Goal: Information Seeking & Learning: Check status

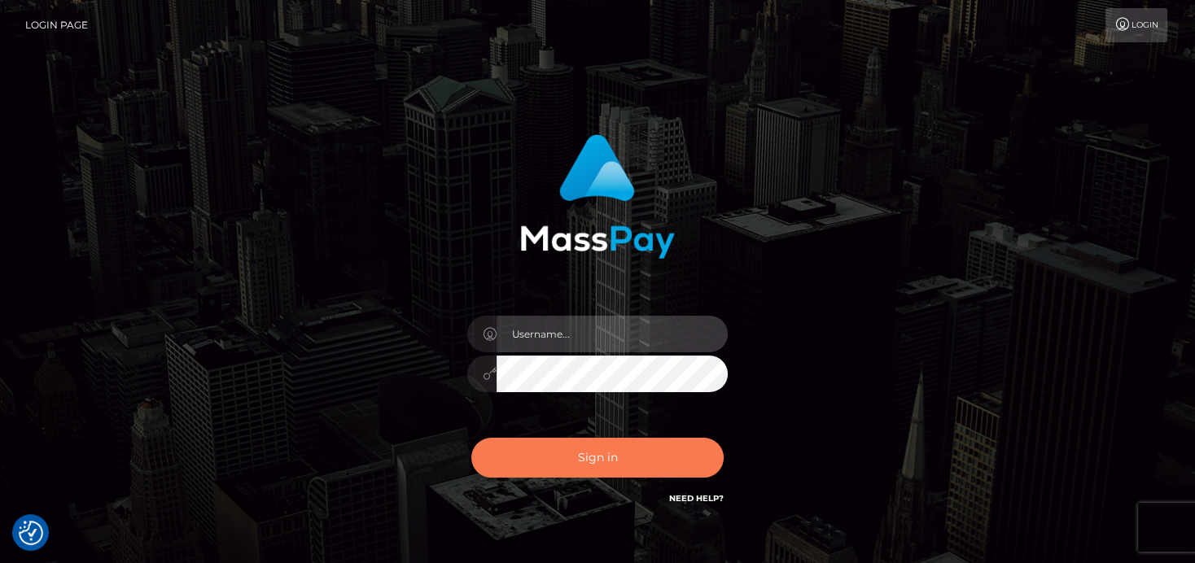
type input "[PERSON_NAME]"
click at [646, 463] on button "Sign in" at bounding box center [597, 458] width 252 height 40
type input "denise"
click at [647, 474] on button "Sign in" at bounding box center [597, 458] width 252 height 40
click at [647, 469] on button "Sign in" at bounding box center [597, 458] width 252 height 40
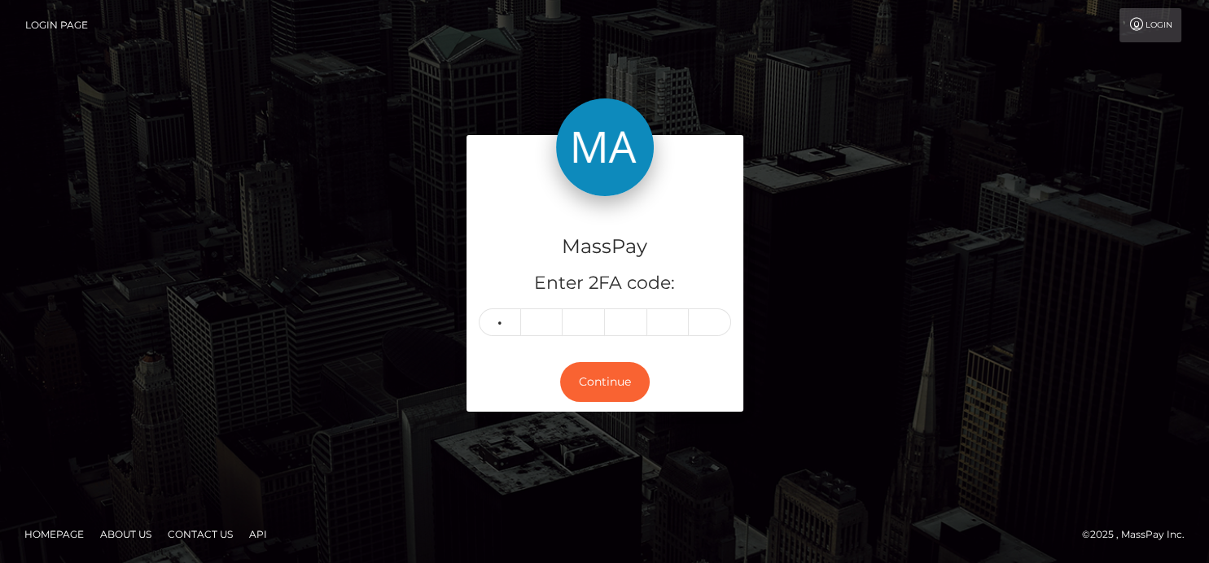
type input "9"
type input "1"
type input "6"
type input "0"
type input "1"
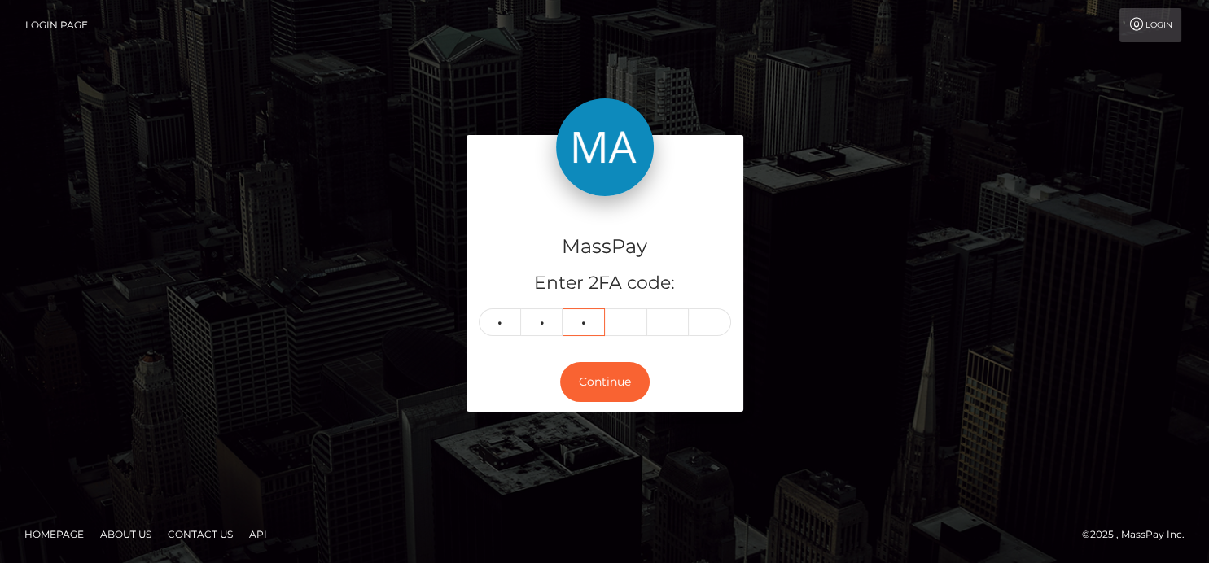
type input "6"
type input "5"
type input "0"
type input "8"
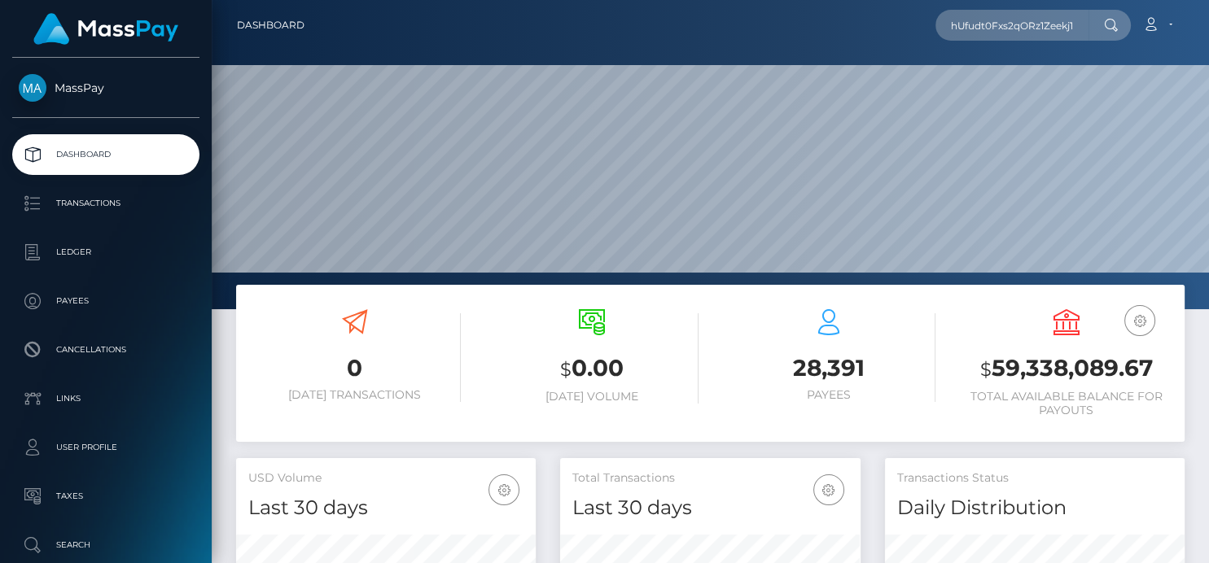
scroll to position [288, 300]
type input "qDmMrGhUfudt0Fxs2qORz1Zeekj1"
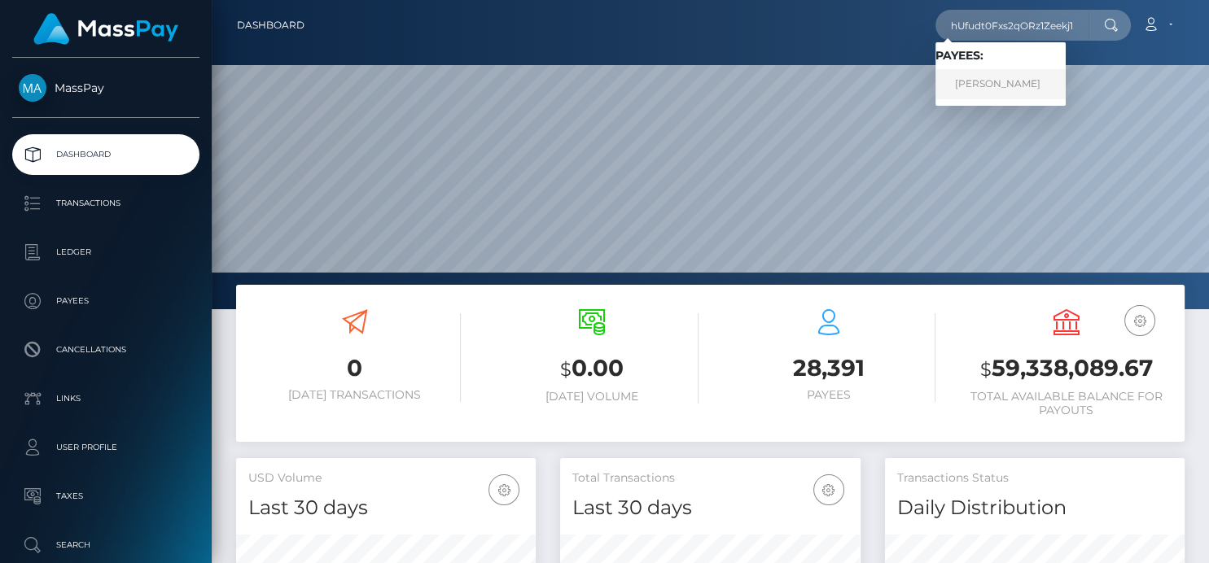
click at [979, 78] on link "SHARON YOULD" at bounding box center [1000, 84] width 130 height 30
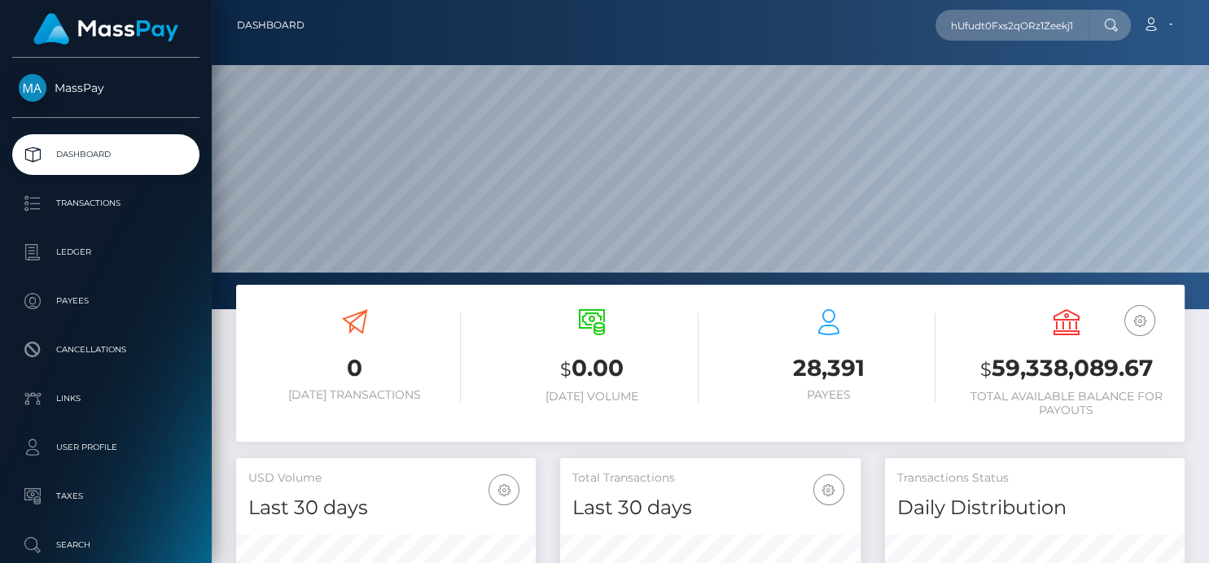
scroll to position [0, 0]
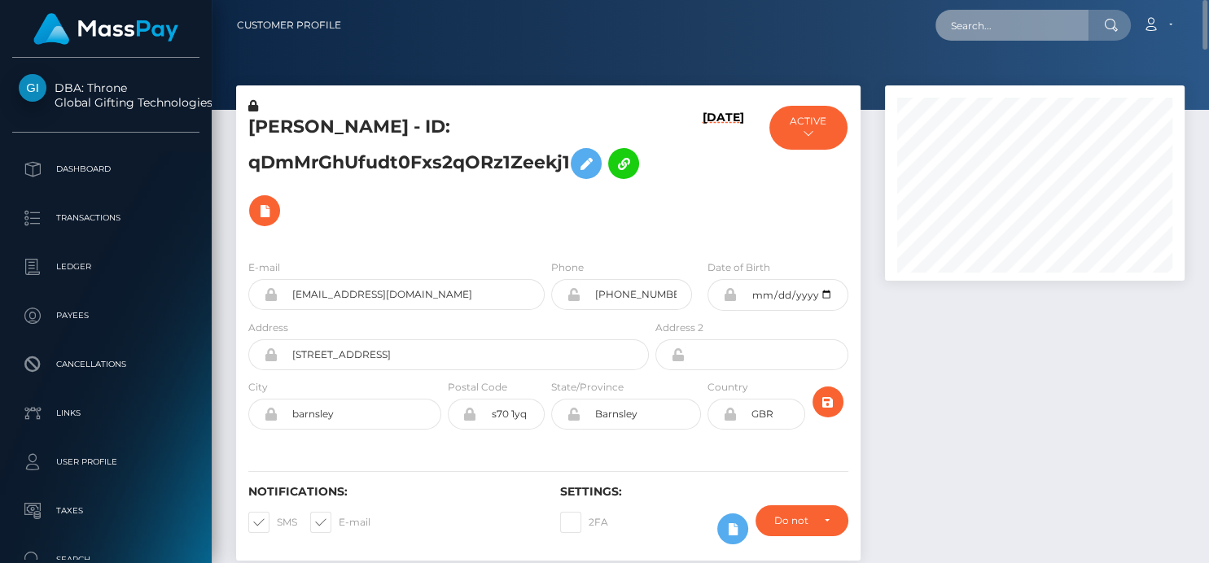
click at [982, 21] on input "text" at bounding box center [1011, 25] width 153 height 31
paste input "[EMAIL_ADDRESS][DOMAIN_NAME]"
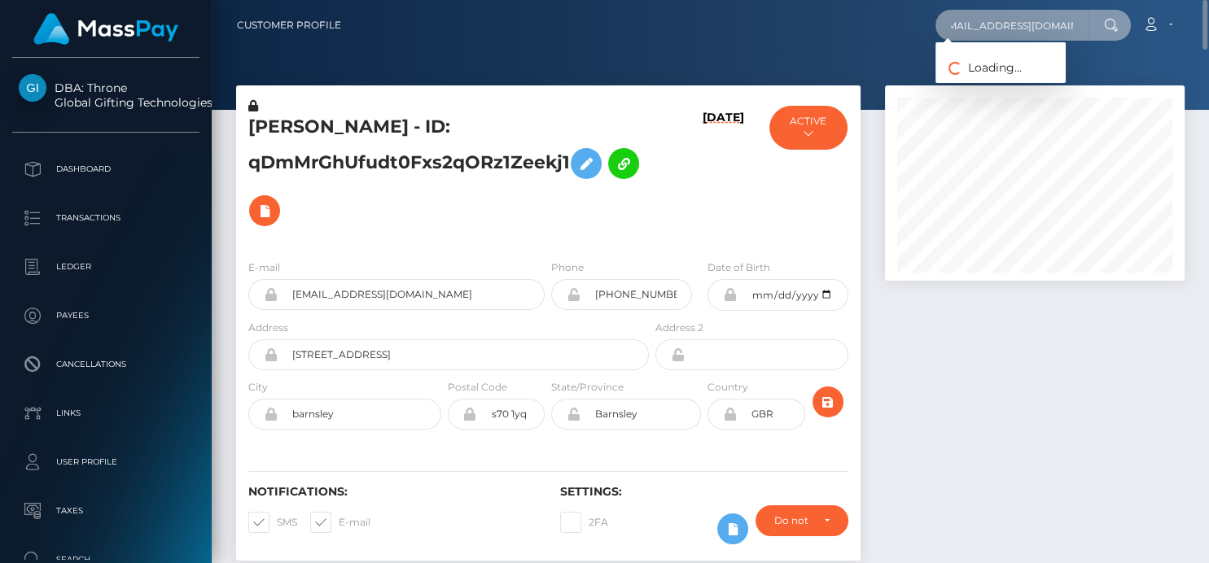
type input "[EMAIL_ADDRESS][DOMAIN_NAME]"
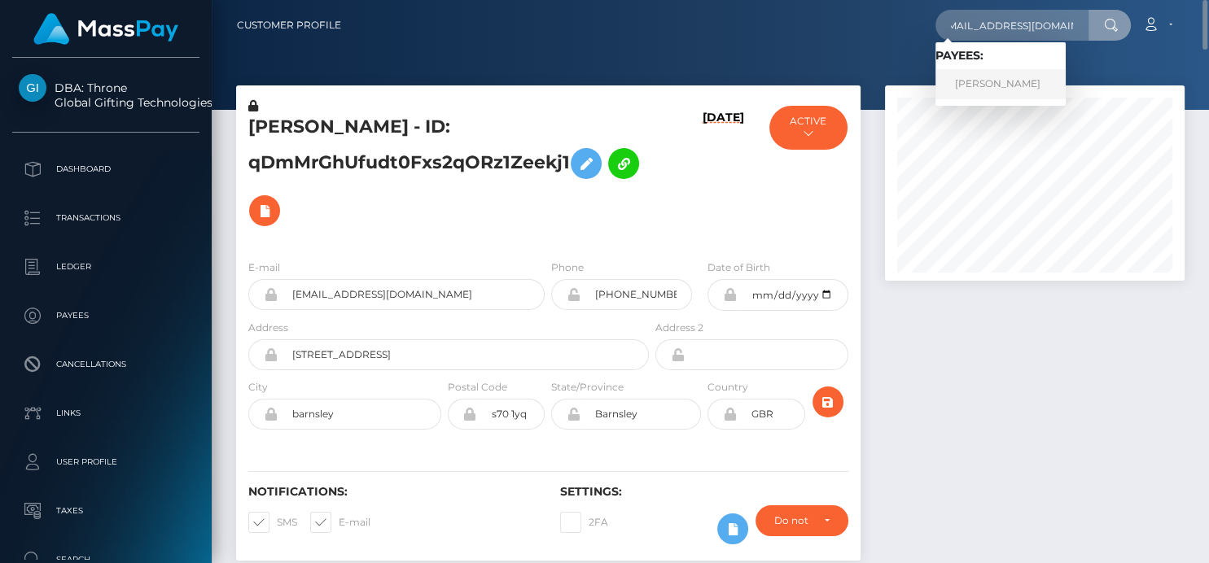
click at [975, 87] on link "AMANDA LYNNE STERLING" at bounding box center [1000, 84] width 130 height 30
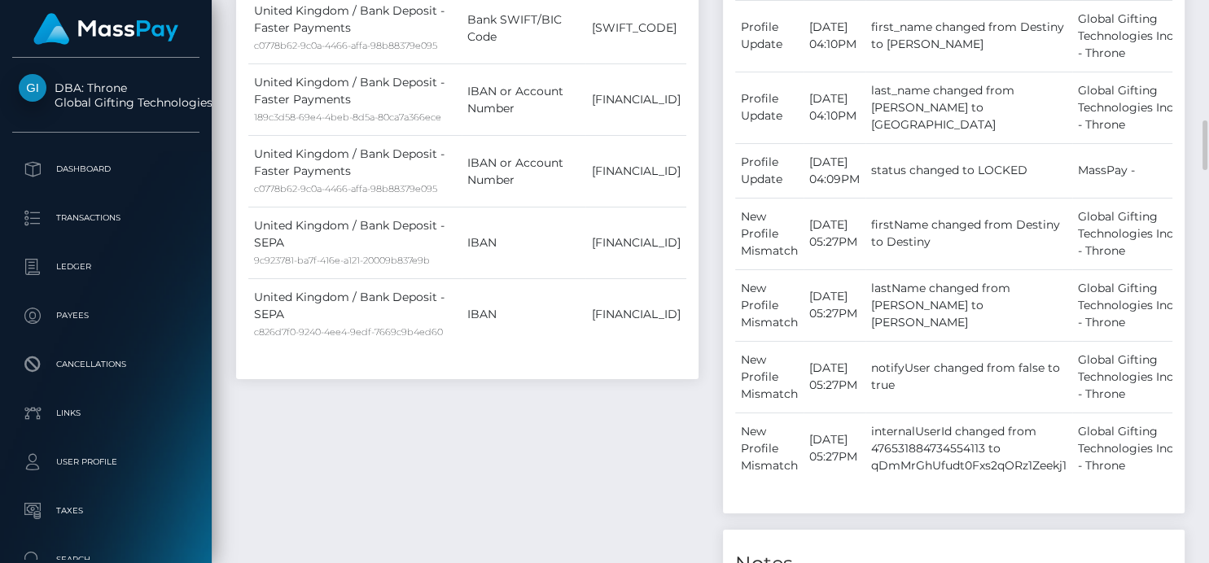
scroll to position [1903, 0]
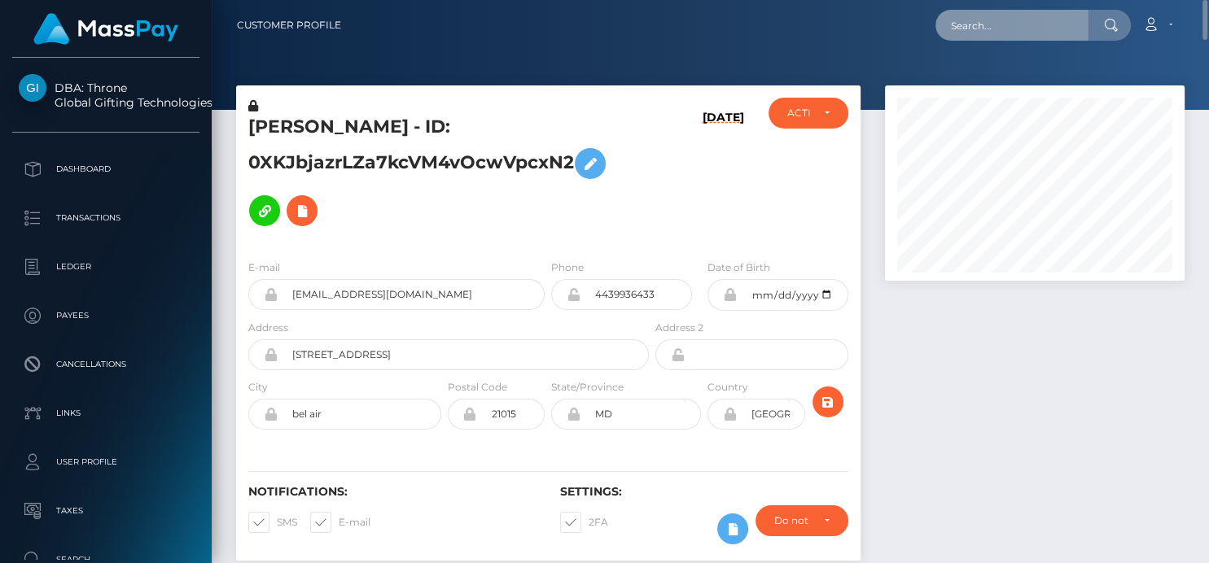
click at [989, 29] on input "text" at bounding box center [1011, 25] width 153 height 31
paste input "[EMAIL_ADDRESS][DOMAIN_NAME]"
click at [973, 26] on input "[EMAIL_ADDRESS][DOMAIN_NAME]" at bounding box center [1011, 25] width 153 height 31
drag, startPoint x: 950, startPoint y: 29, endPoint x: 1141, endPoint y: 30, distance: 191.3
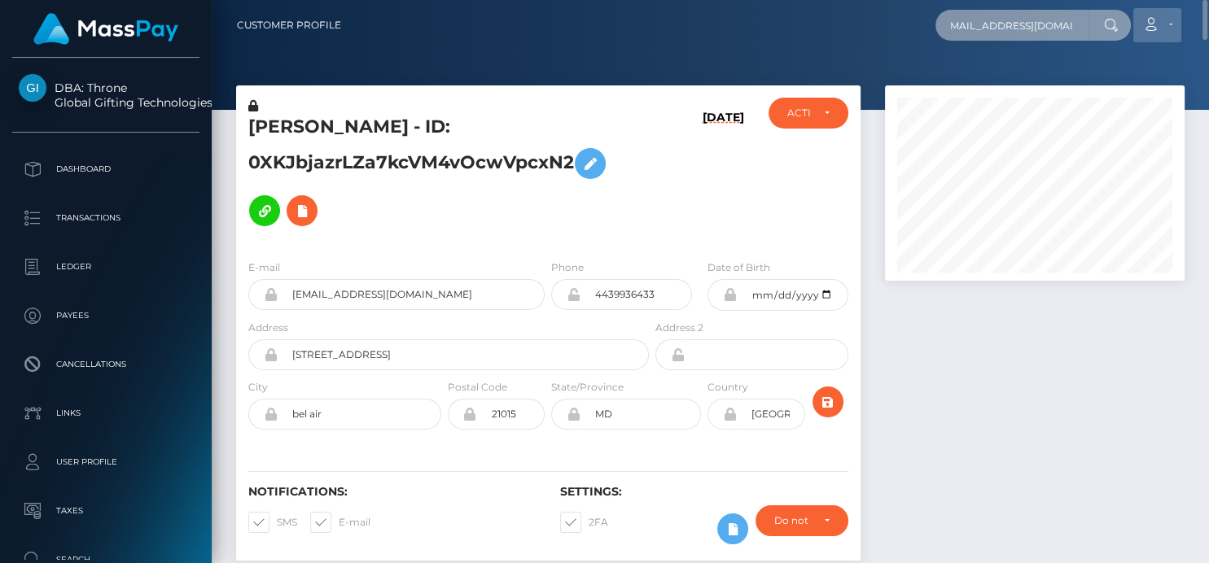
click at [1141, 30] on div "[EMAIL_ADDRESS][DOMAIN_NAME] Loading... Loading... Account Edit Profile" at bounding box center [769, 25] width 830 height 34
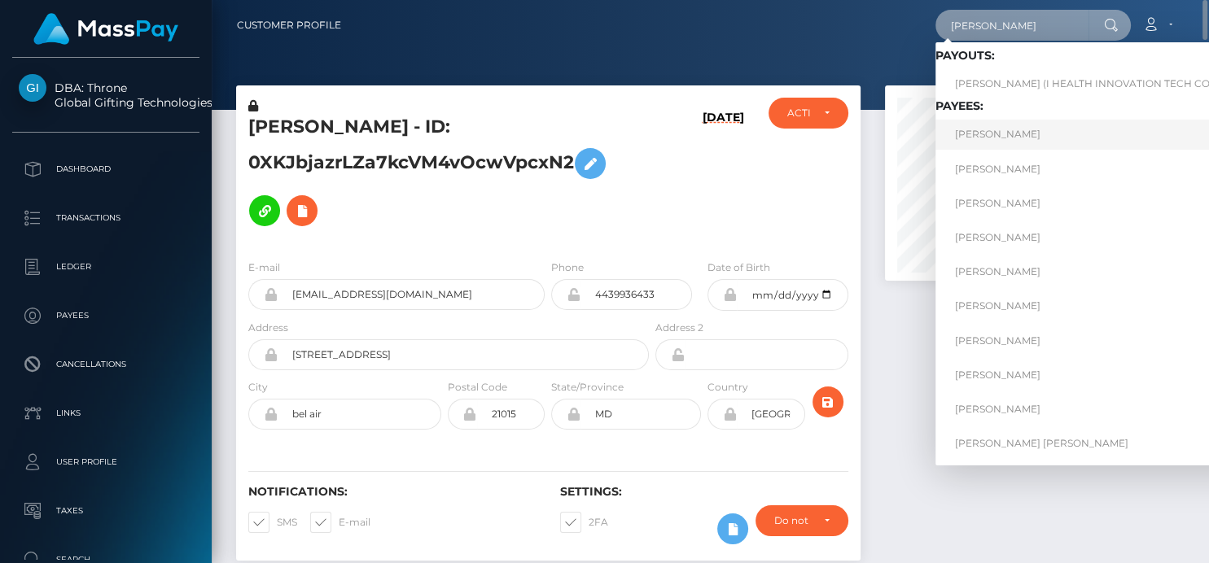
type input "[PERSON_NAME]"
click at [983, 134] on link "[PERSON_NAME]" at bounding box center [1095, 135] width 321 height 30
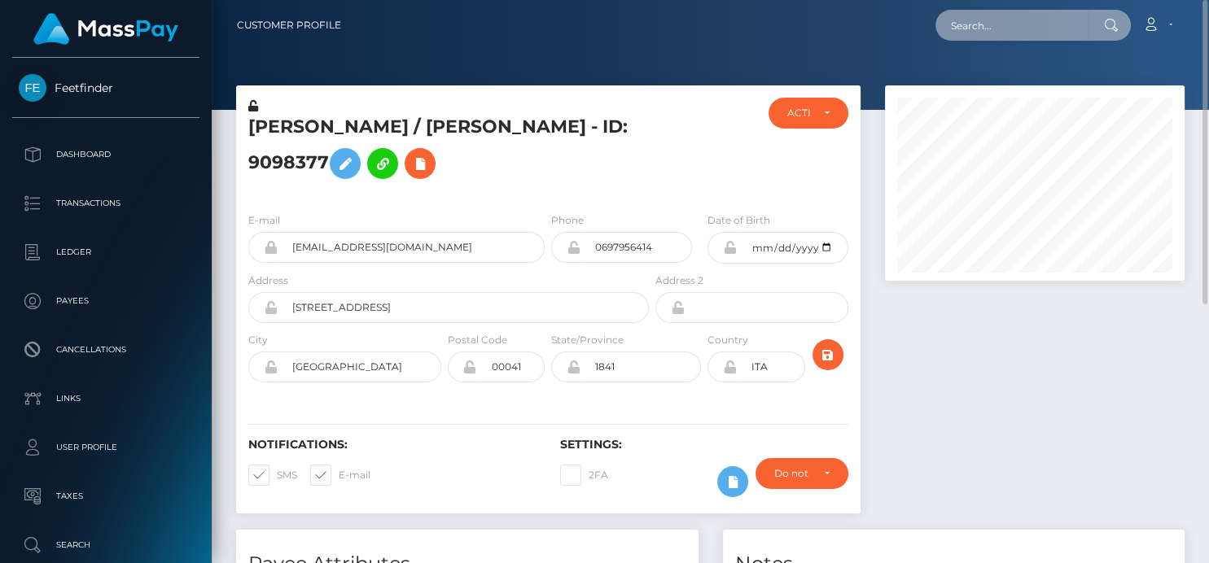
click at [972, 28] on input "text" at bounding box center [1011, 25] width 153 height 31
click at [1039, 32] on input "Diana Mory" at bounding box center [1011, 25] width 153 height 31
drag, startPoint x: 1042, startPoint y: 32, endPoint x: 482, endPoint y: -14, distance: 562.0
click at [482, 0] on html "Feetfinder Dashboard Transactions Ledger Payees Cancellations" at bounding box center [604, 281] width 1209 height 563
paste input "faniking509@gmail.com"
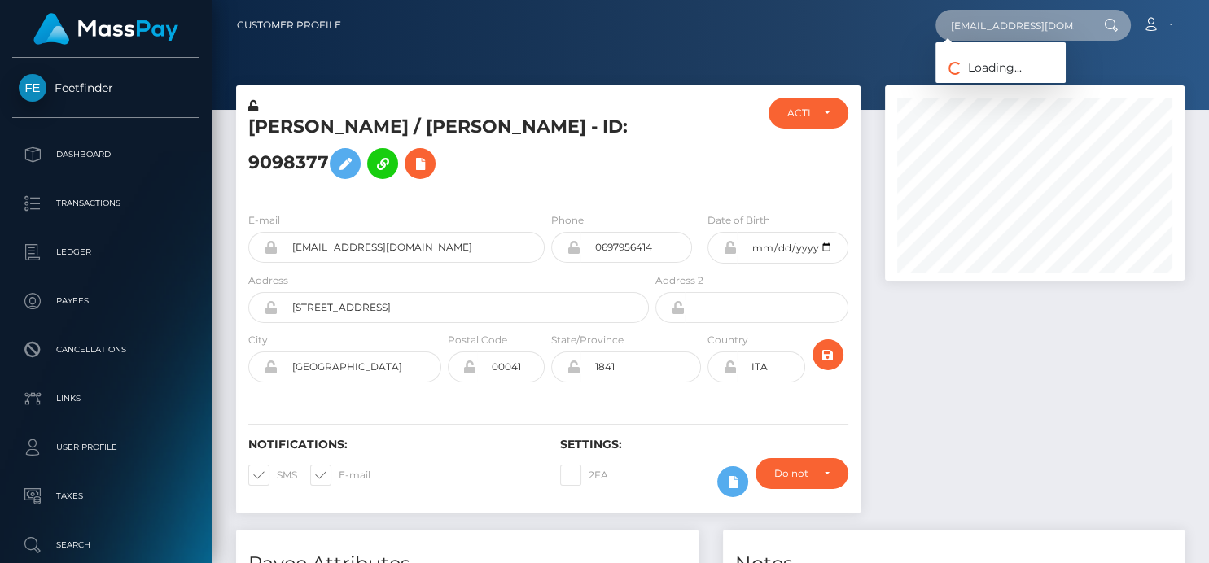
type input "faniking509@gmail.com"
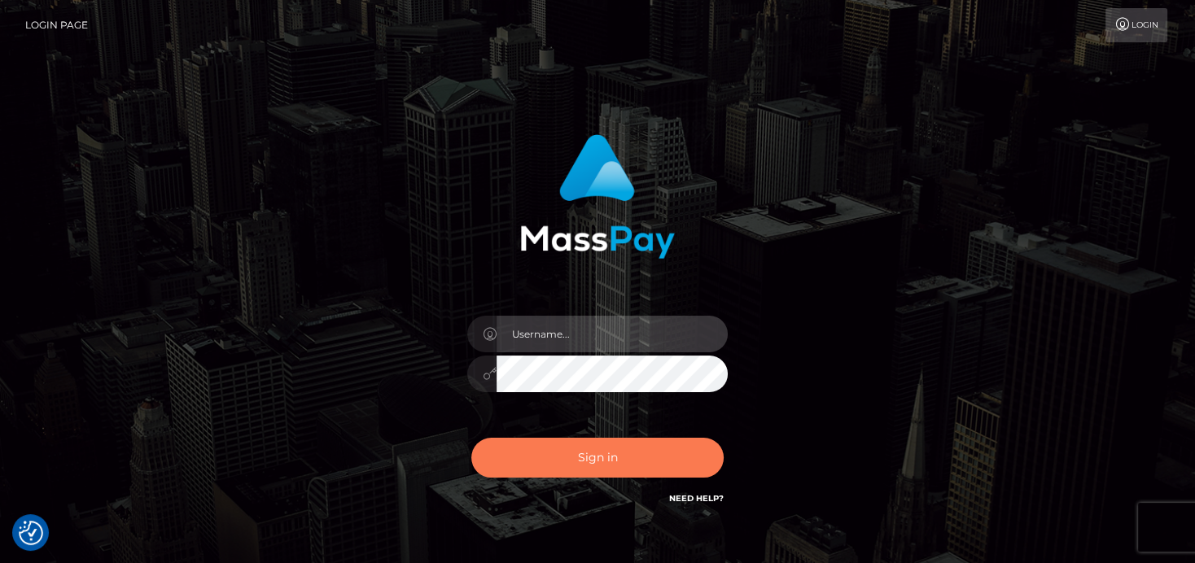
type input "denise"
click at [626, 460] on button "Sign in" at bounding box center [597, 458] width 252 height 40
type input "[PERSON_NAME]"
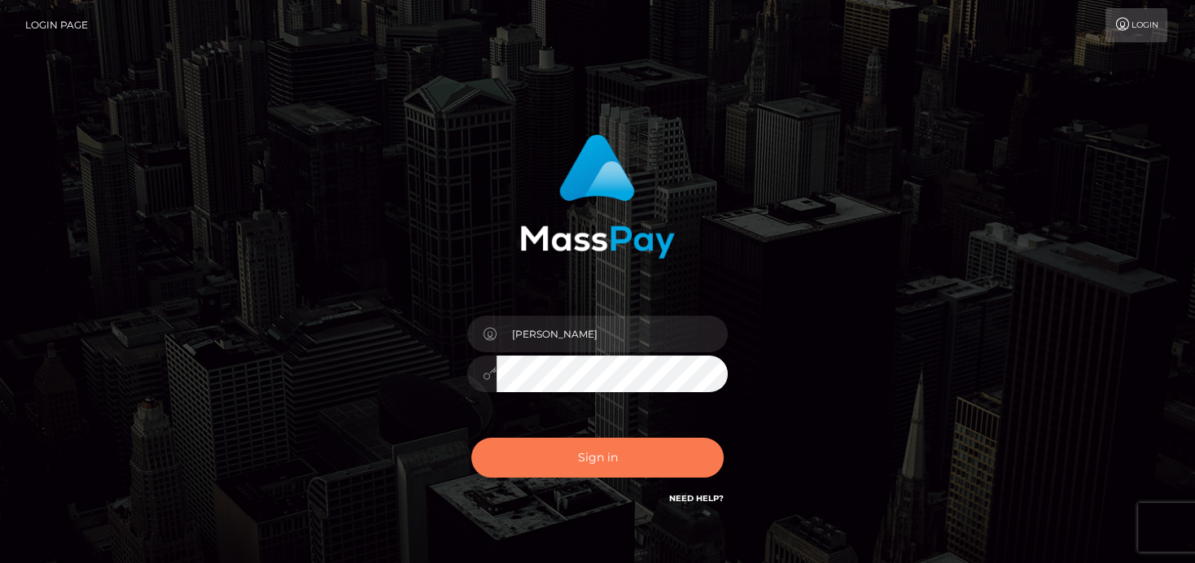
click at [577, 459] on button "Sign in" at bounding box center [597, 458] width 252 height 40
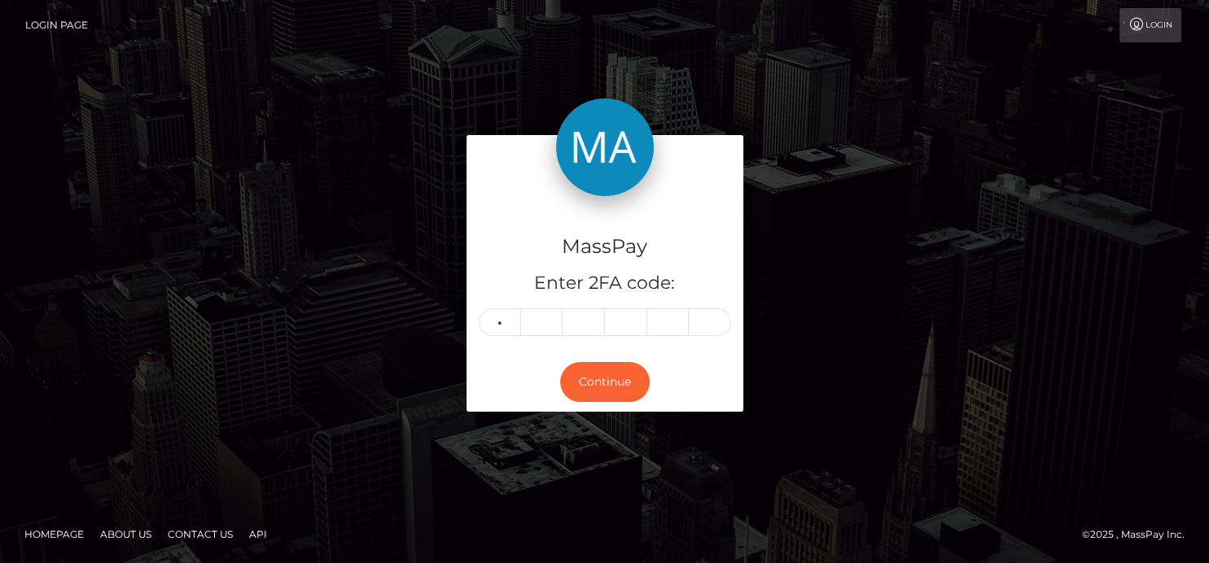
type input "7"
type input "0"
type input "9"
type input "5"
type input "1"
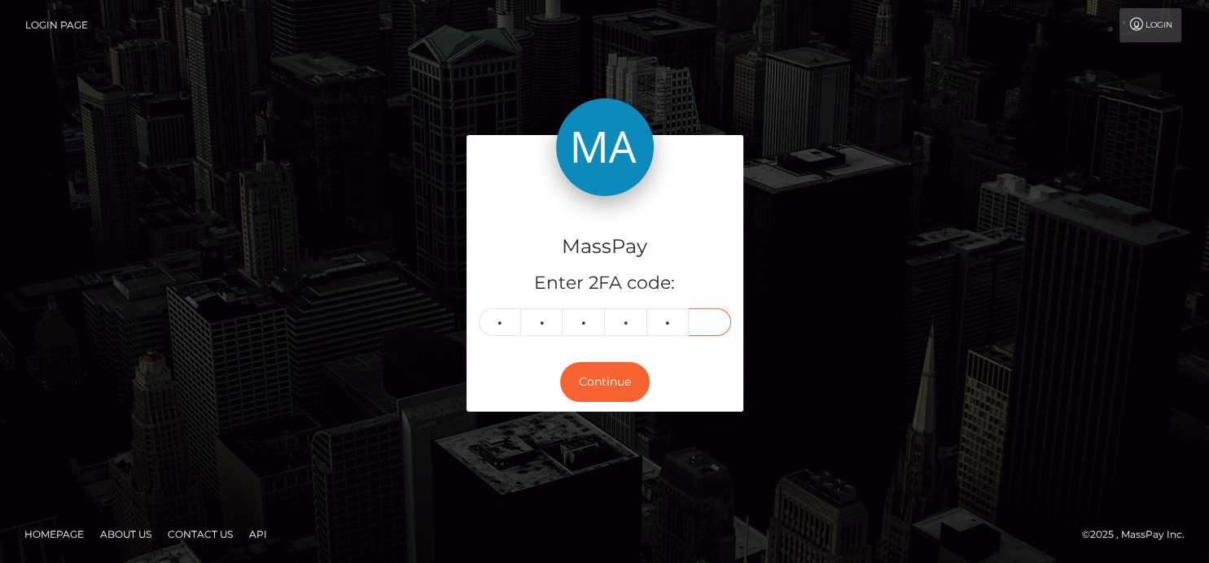
type input "7"
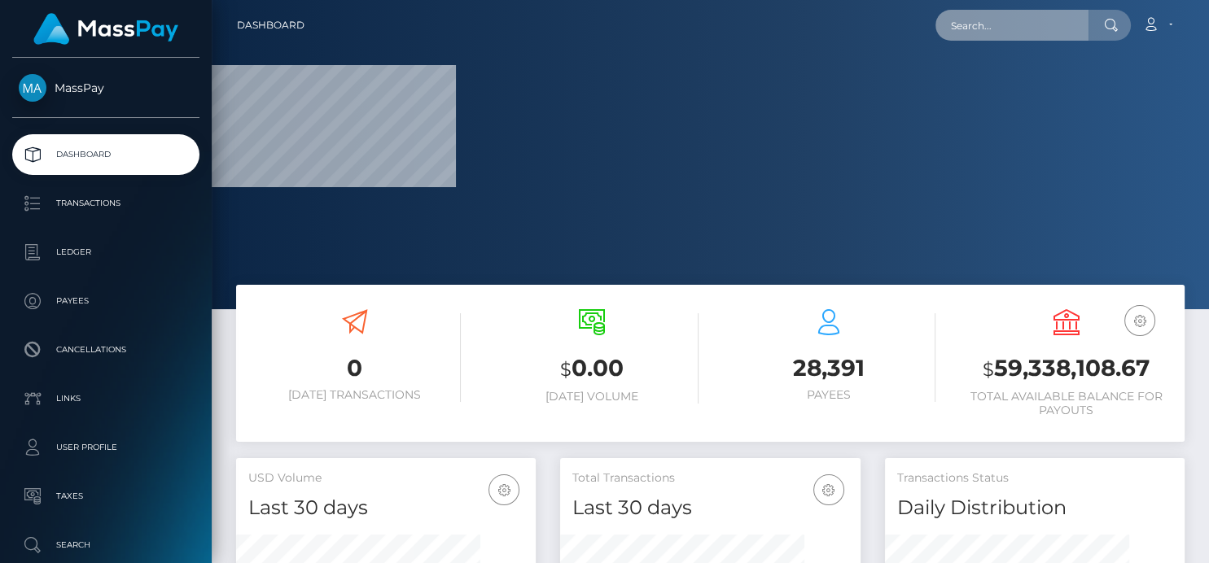
click at [983, 28] on input "text" at bounding box center [1011, 25] width 153 height 31
paste input "[EMAIL_ADDRESS][DOMAIN_NAME]"
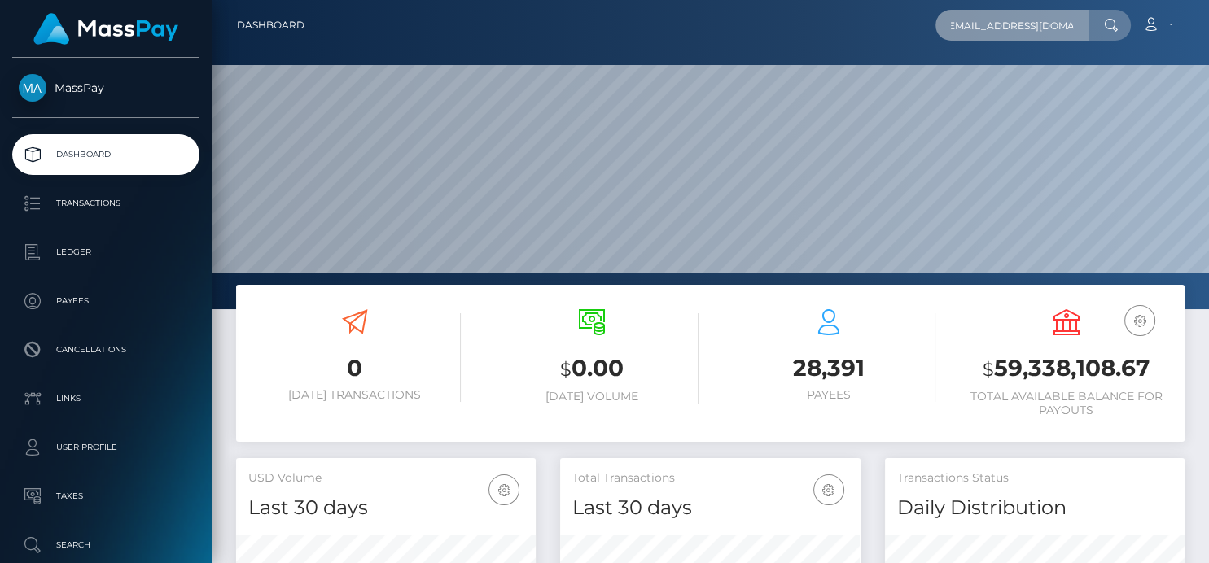
scroll to position [288, 300]
type input "[EMAIL_ADDRESS][DOMAIN_NAME]"
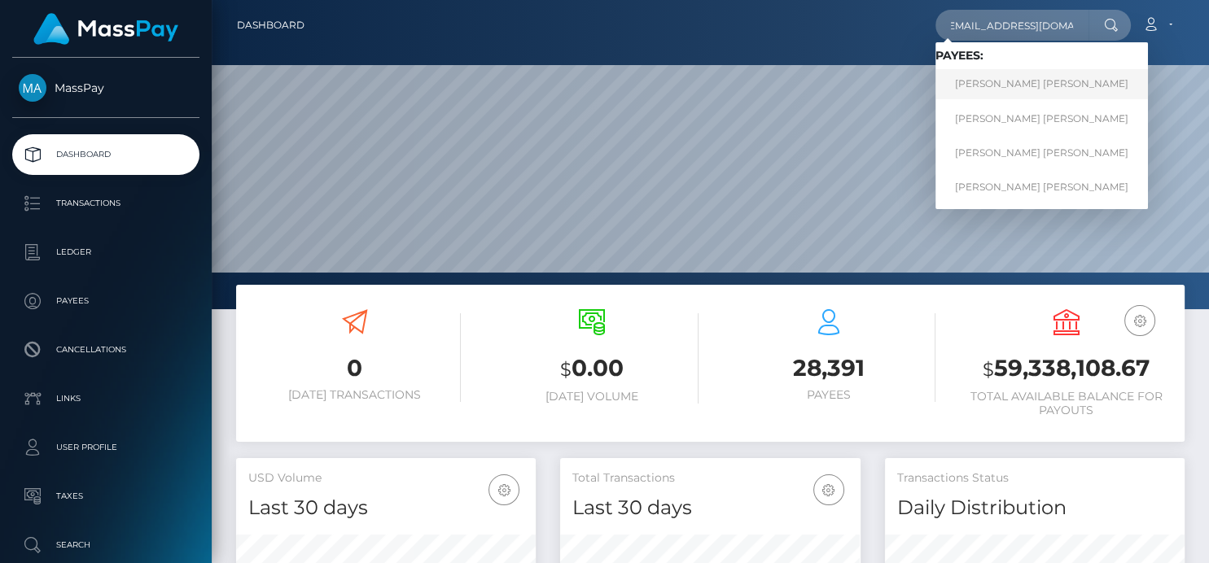
scroll to position [0, 0]
click at [975, 94] on link "[PERSON_NAME] [PERSON_NAME]" at bounding box center [1041, 84] width 212 height 30
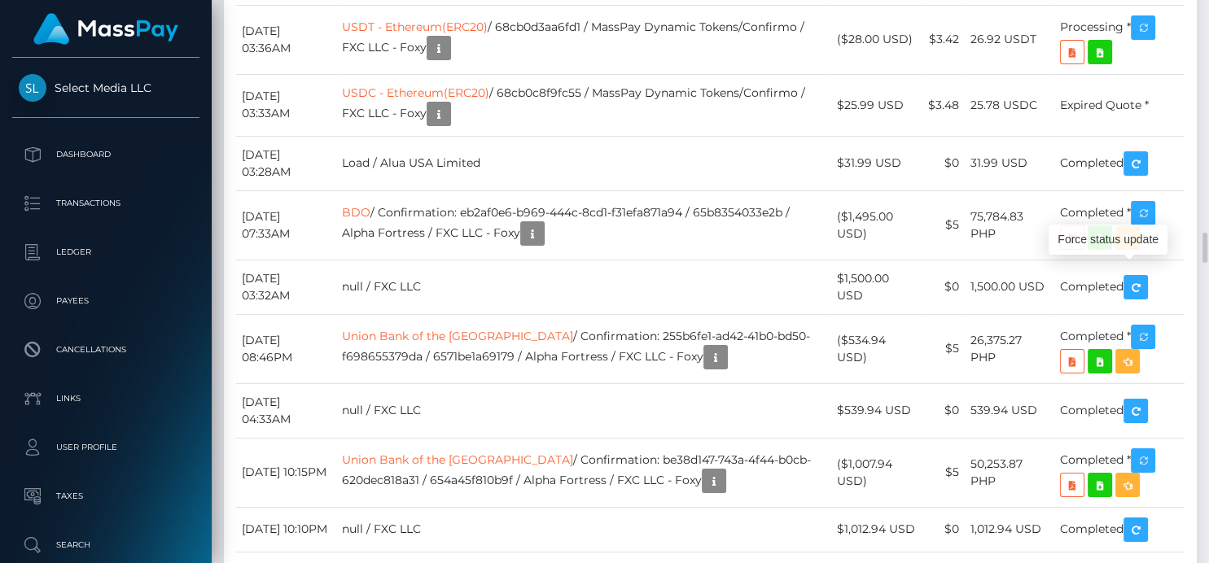
scroll to position [195, 300]
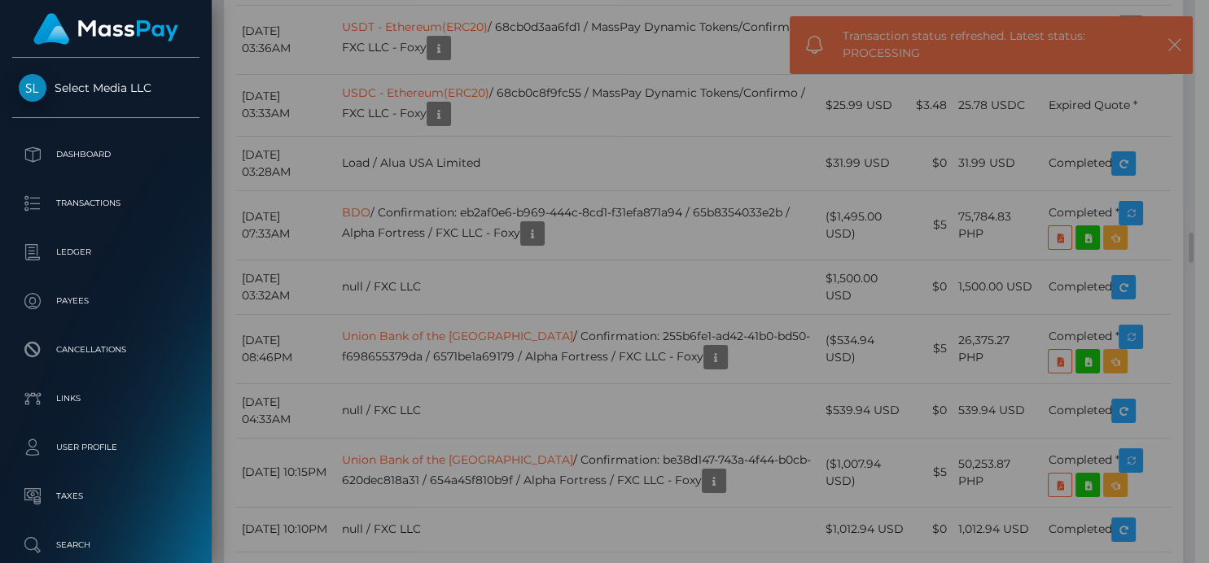
scroll to position [813914, 813814]
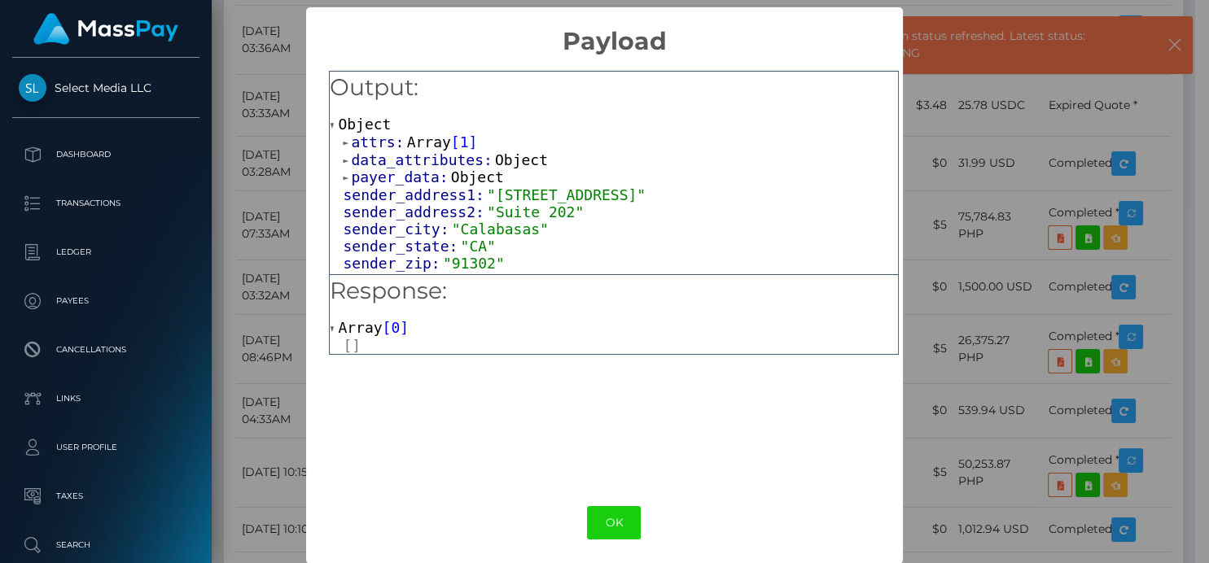
click at [391, 332] on span "0" at bounding box center [395, 327] width 9 height 17
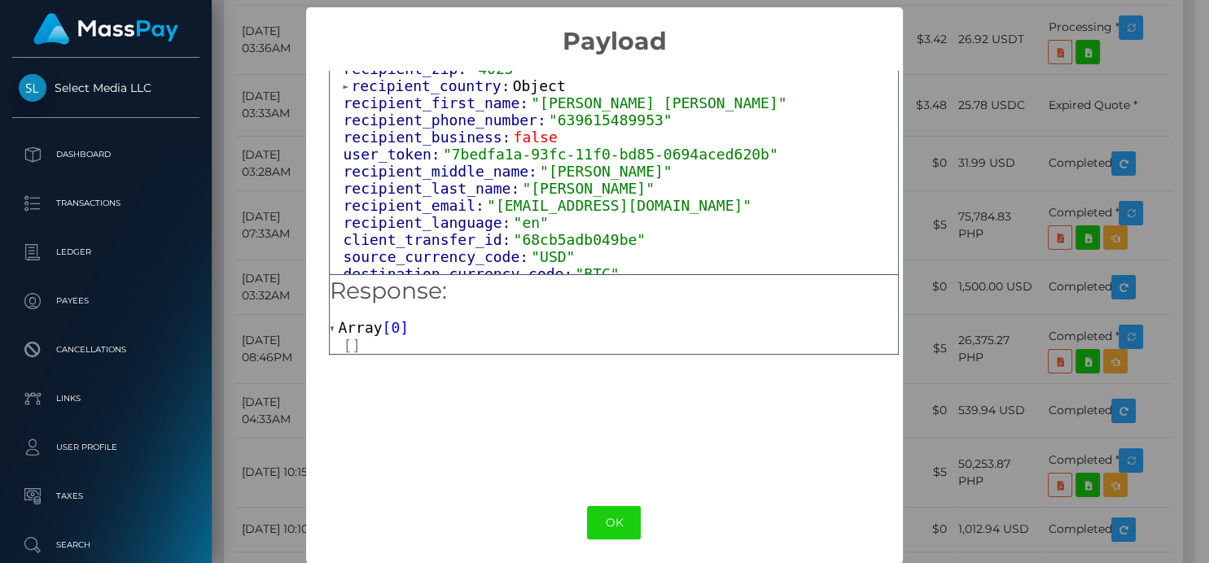
scroll to position [543, 0]
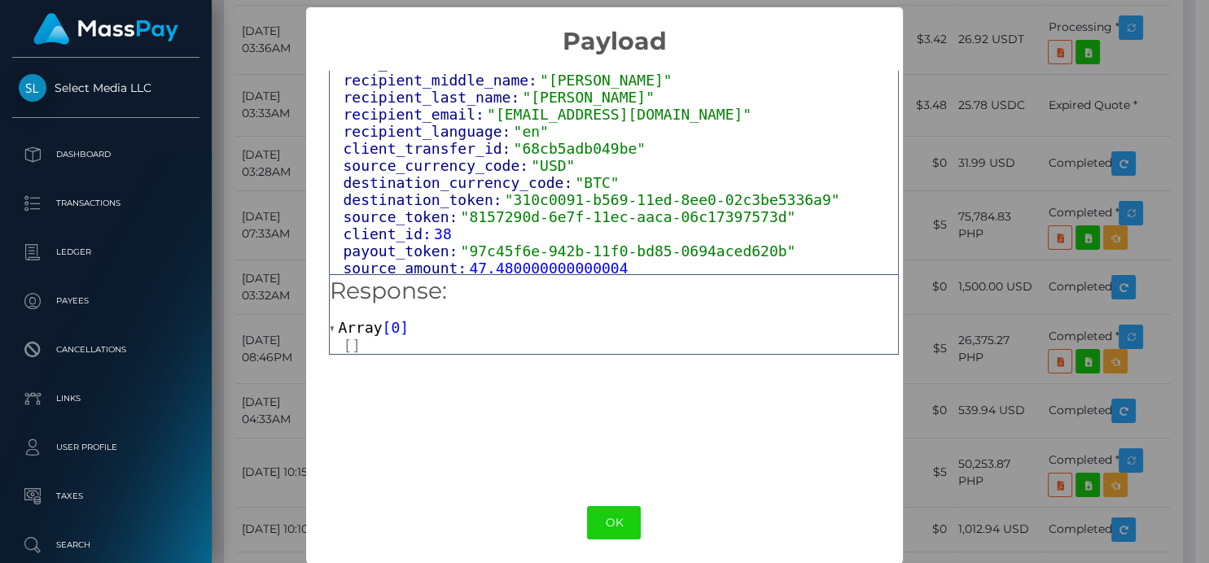
click at [961, 99] on div "× Payload Output: Object attrs: Array [ 1 ] data_attributes: Object payer_data:…" at bounding box center [604, 281] width 1209 height 563
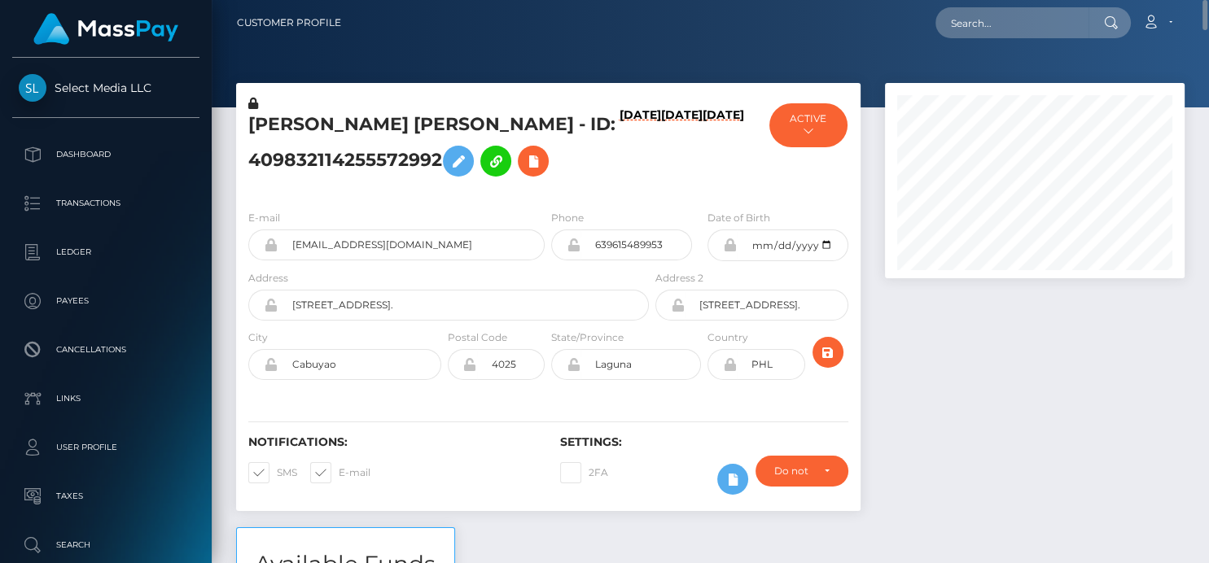
scroll to position [0, 0]
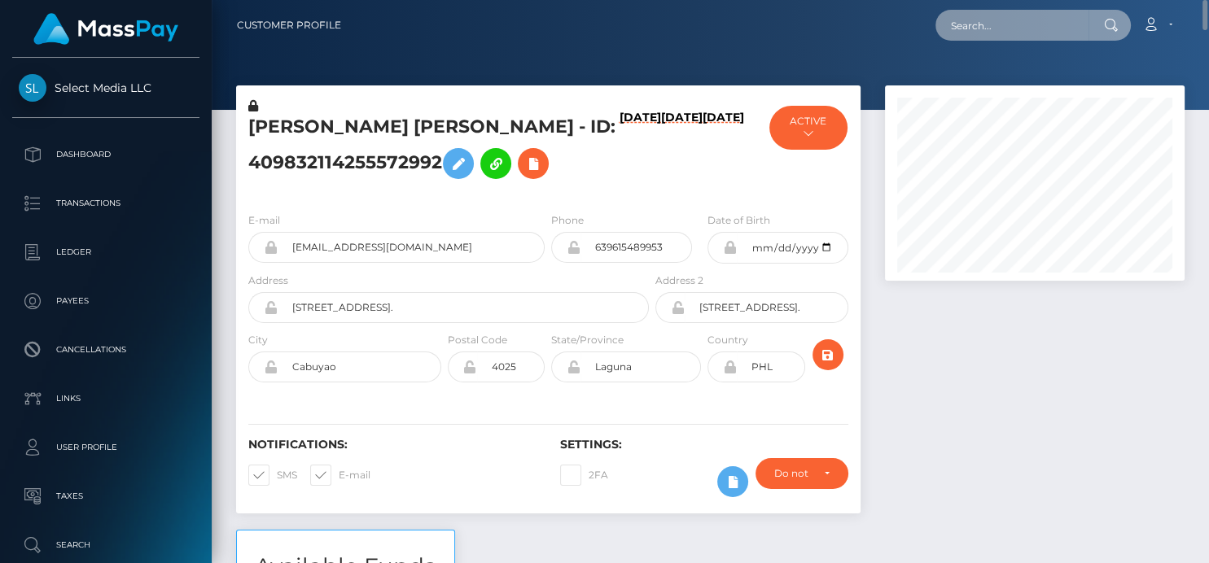
click at [964, 29] on input "text" at bounding box center [1011, 25] width 153 height 31
paste input "[EMAIL_ADDRESS][DOMAIN_NAME]"
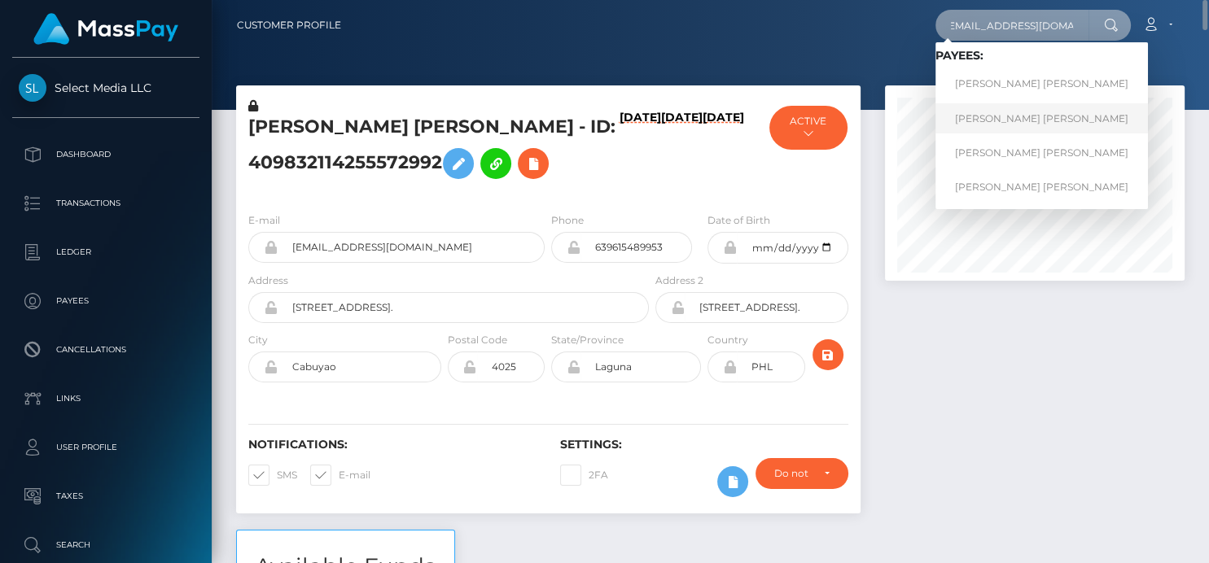
type input "[EMAIL_ADDRESS][DOMAIN_NAME]"
click at [1027, 126] on link "[PERSON_NAME] [PERSON_NAME]" at bounding box center [1041, 118] width 212 height 30
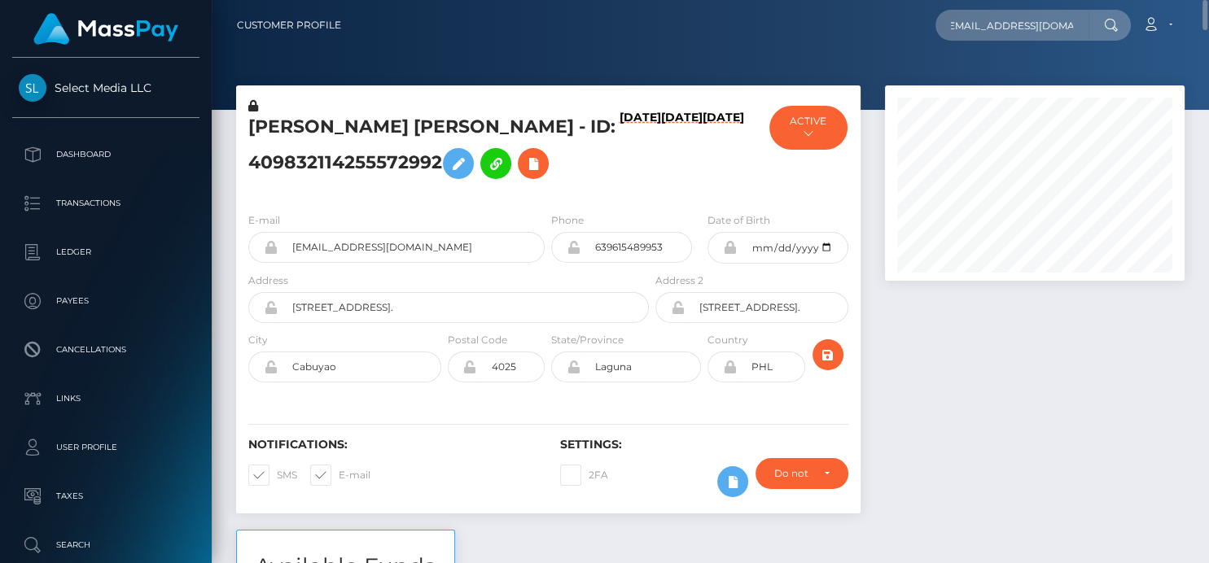
scroll to position [0, 0]
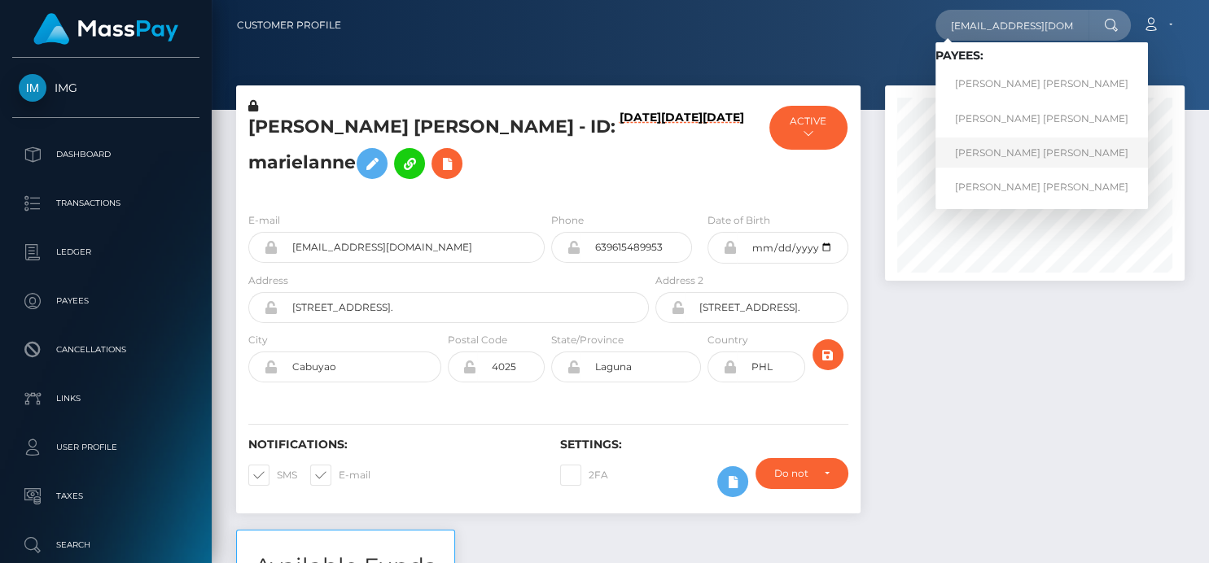
click at [972, 151] on link "Mark Joe Varga Melendrez" at bounding box center [1041, 153] width 212 height 30
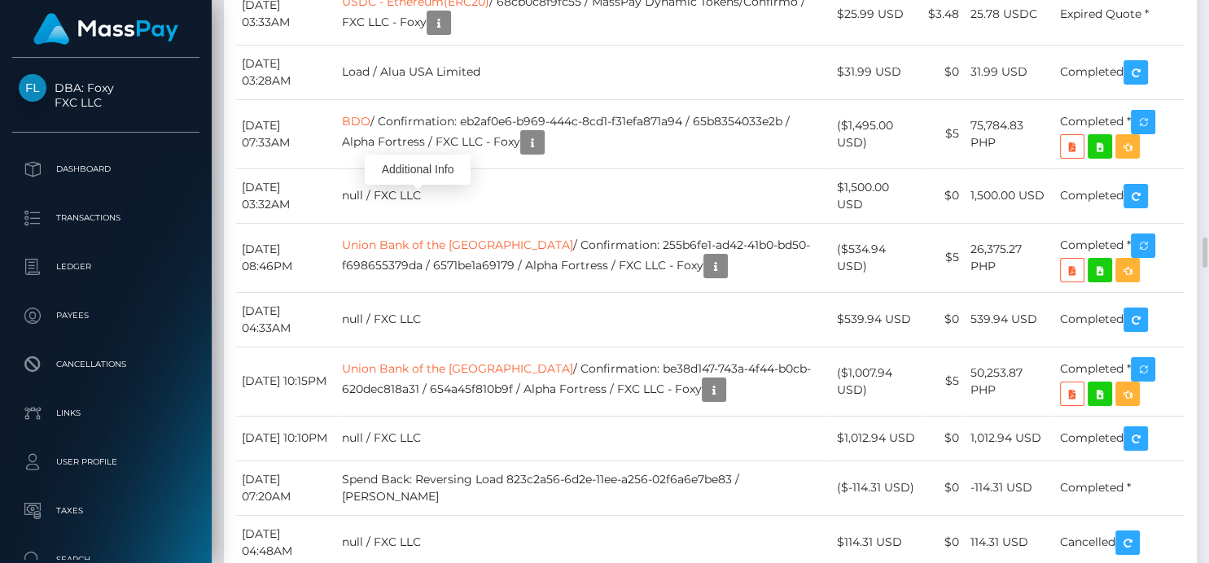
scroll to position [195, 300]
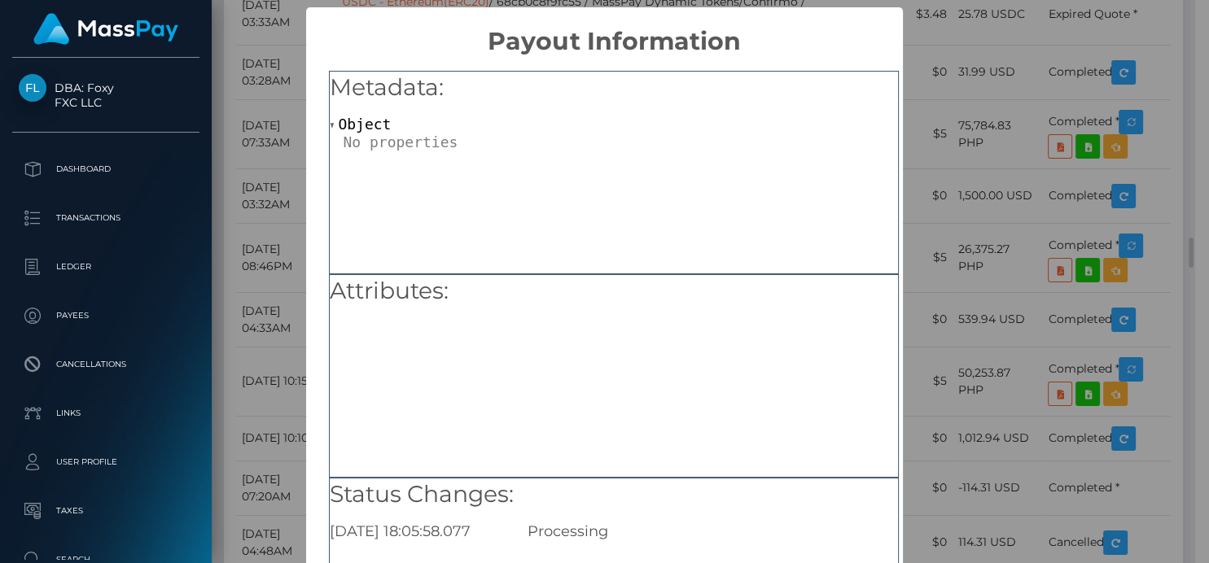
scroll to position [813914, 813814]
click at [558, 218] on div "Metadata: Object" at bounding box center [614, 173] width 570 height 204
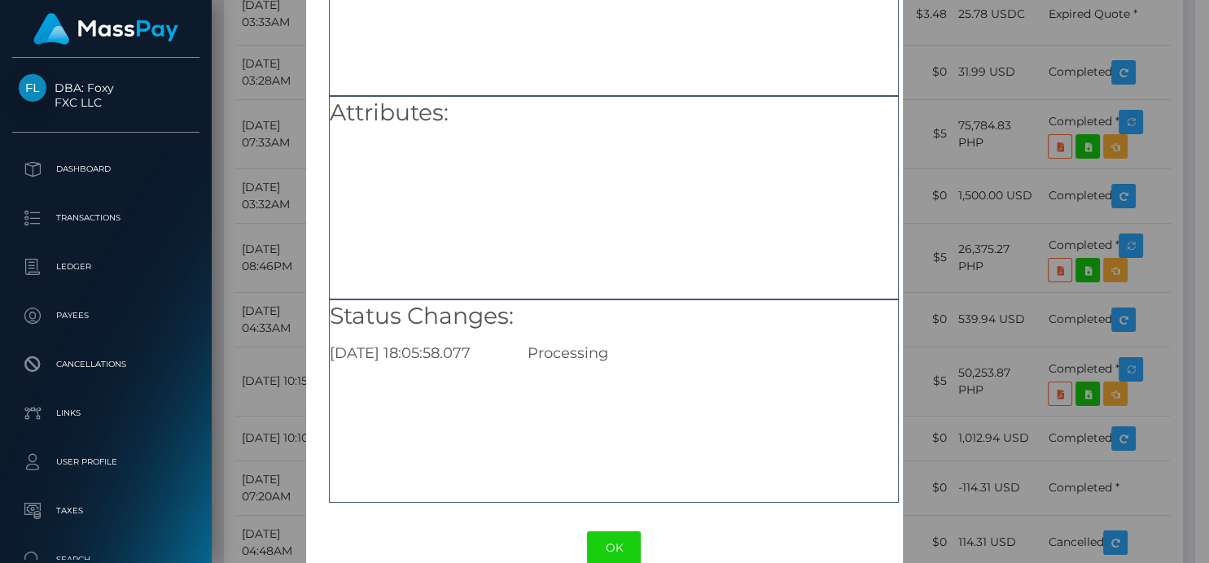
scroll to position [181, 0]
click at [1119, 42] on div "× Payout Information Metadata: Object Attributes: Status Changes: [DATE] 18:05:…" at bounding box center [604, 281] width 1209 height 563
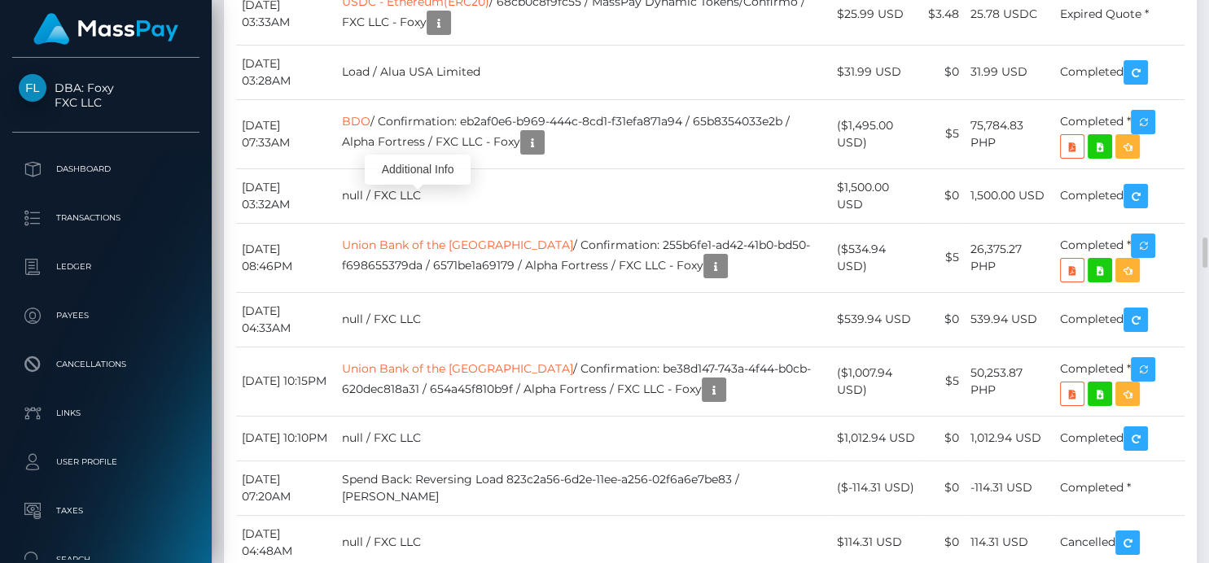
scroll to position [195, 300]
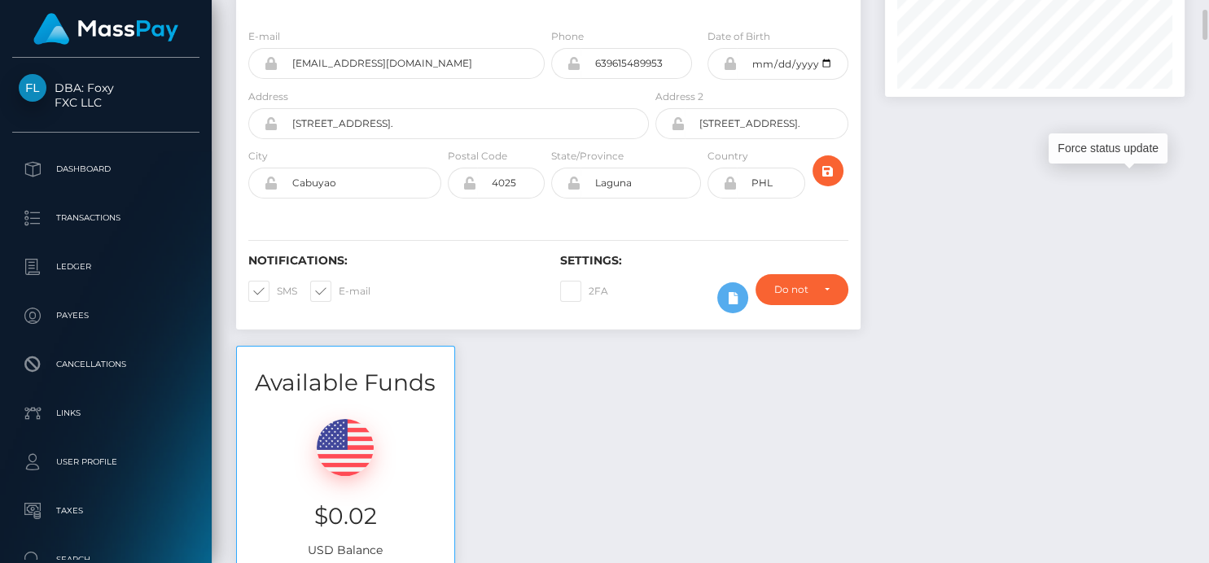
scroll to position [0, 0]
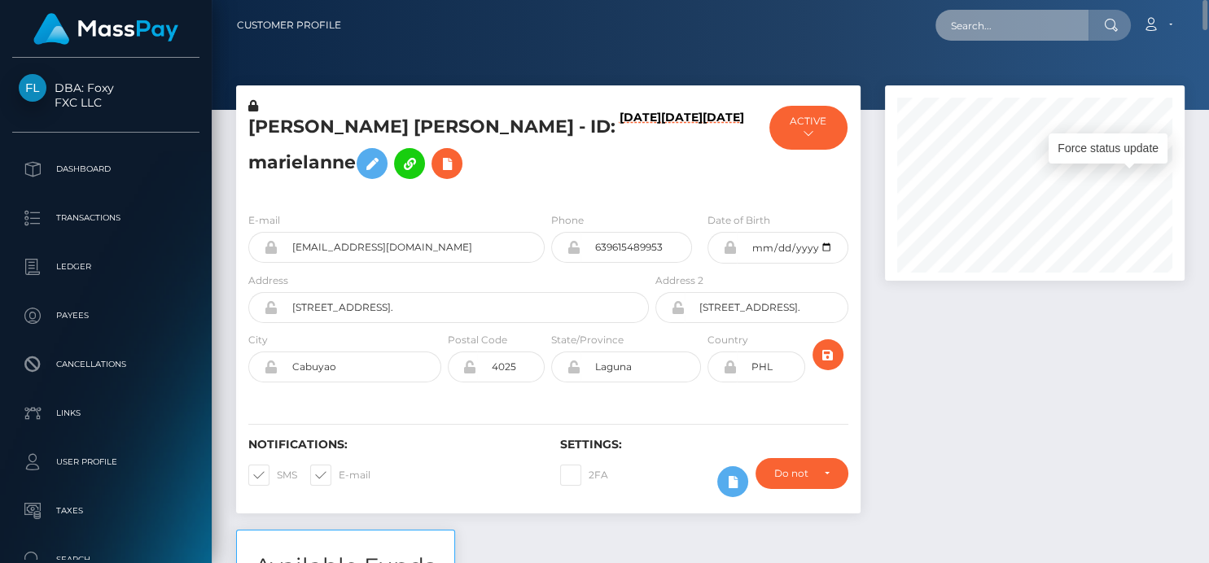
click at [967, 35] on input "text" at bounding box center [1011, 25] width 153 height 31
paste input "[EMAIL_ADDRESS][DOMAIN_NAME]"
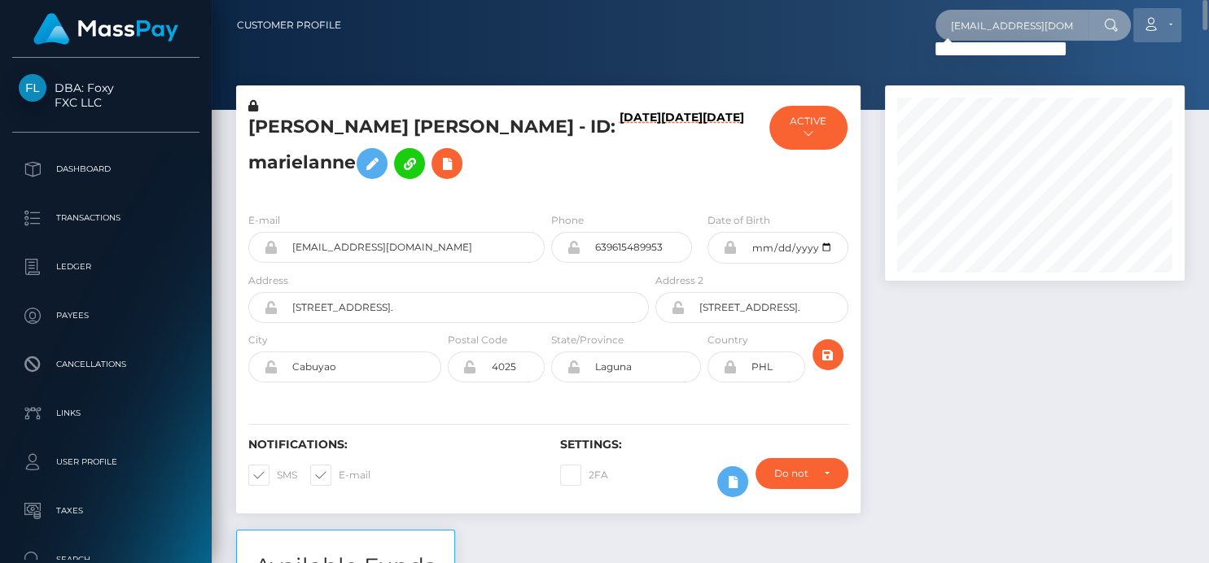
scroll to position [0, 33]
drag, startPoint x: 946, startPoint y: 30, endPoint x: 1161, endPoint y: 19, distance: 215.2
click at [1161, 19] on div "[EMAIL_ADDRESS][DOMAIN_NAME] Loading... Loading... Account Edit Profile Logout" at bounding box center [769, 25] width 830 height 34
paste input "[PERSON_NAME]"
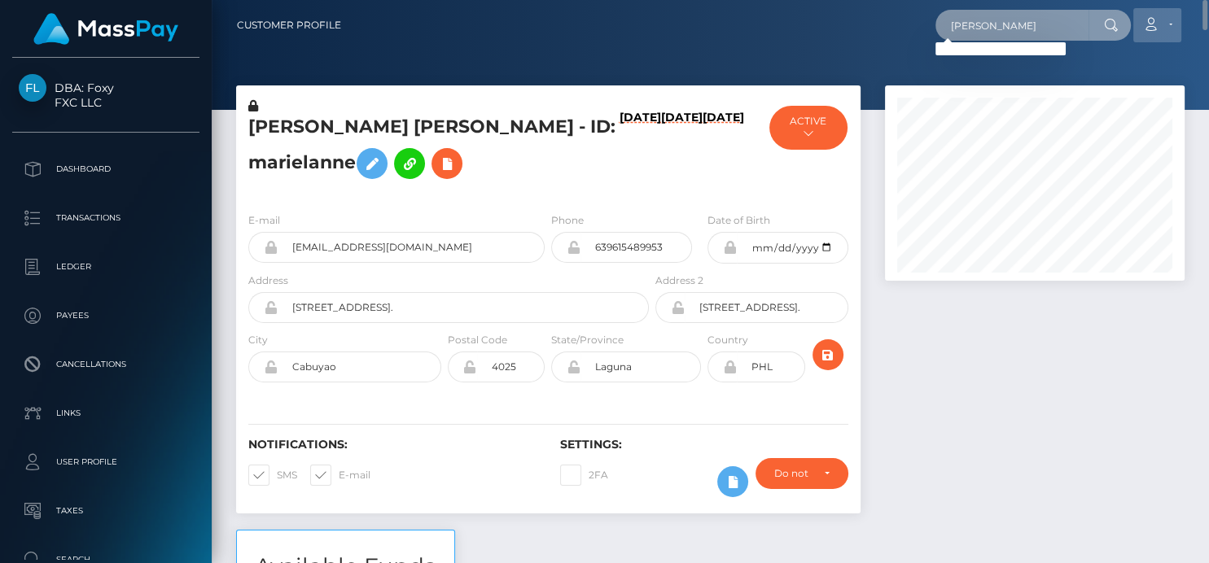
type input "[PERSON_NAME]"
